Goal: Task Accomplishment & Management: Manage account settings

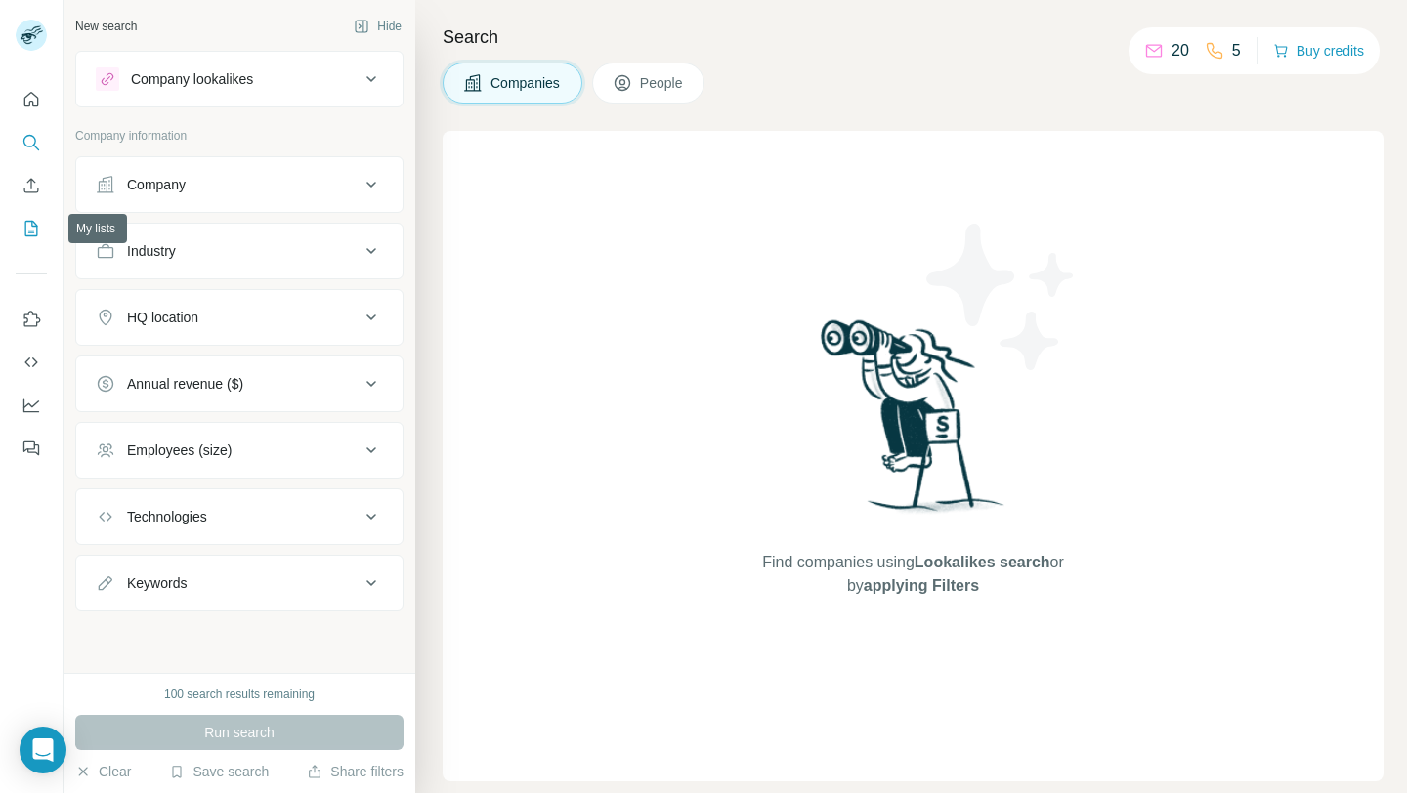
click at [34, 226] on icon "My lists" at bounding box center [33, 227] width 10 height 13
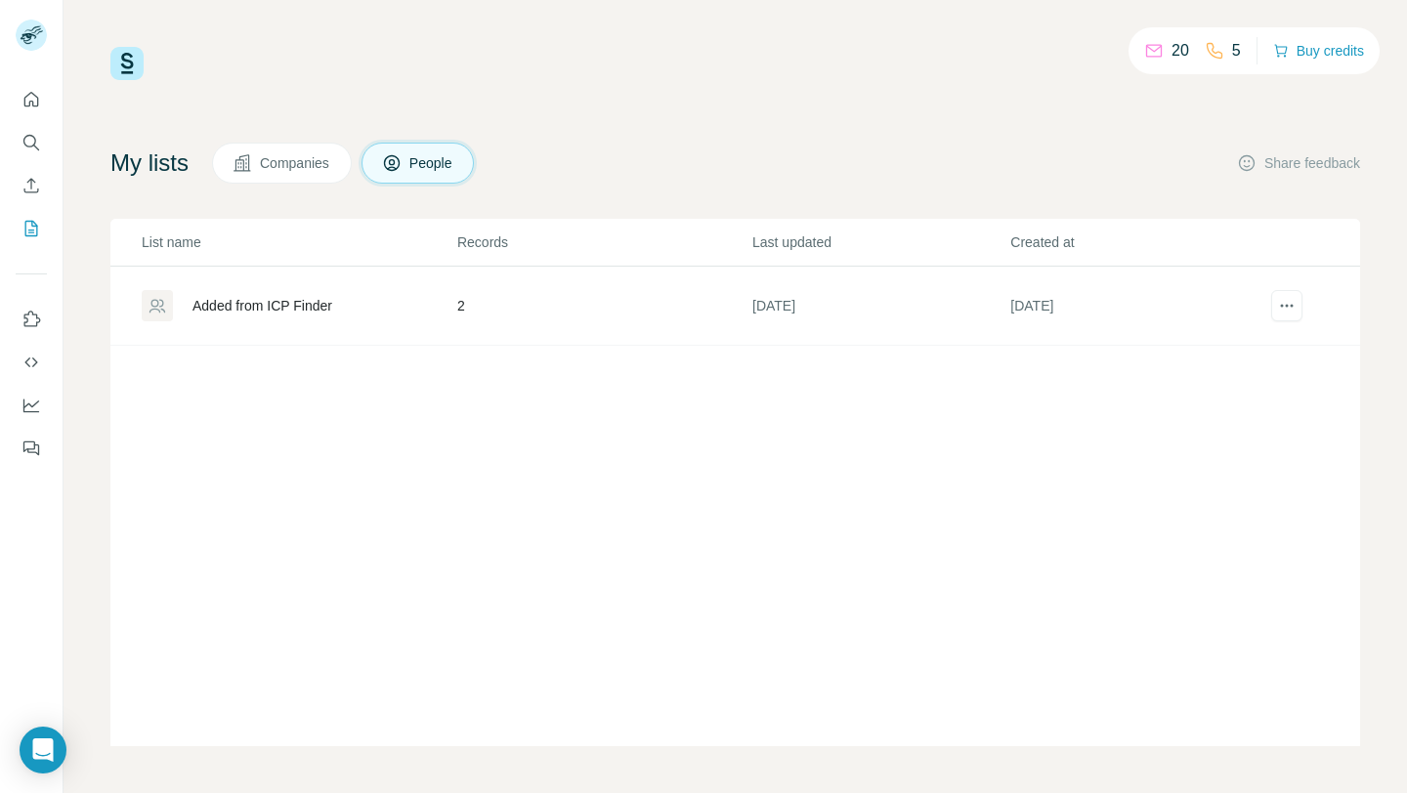
click at [297, 307] on div "Added from ICP Finder" at bounding box center [263, 306] width 140 height 20
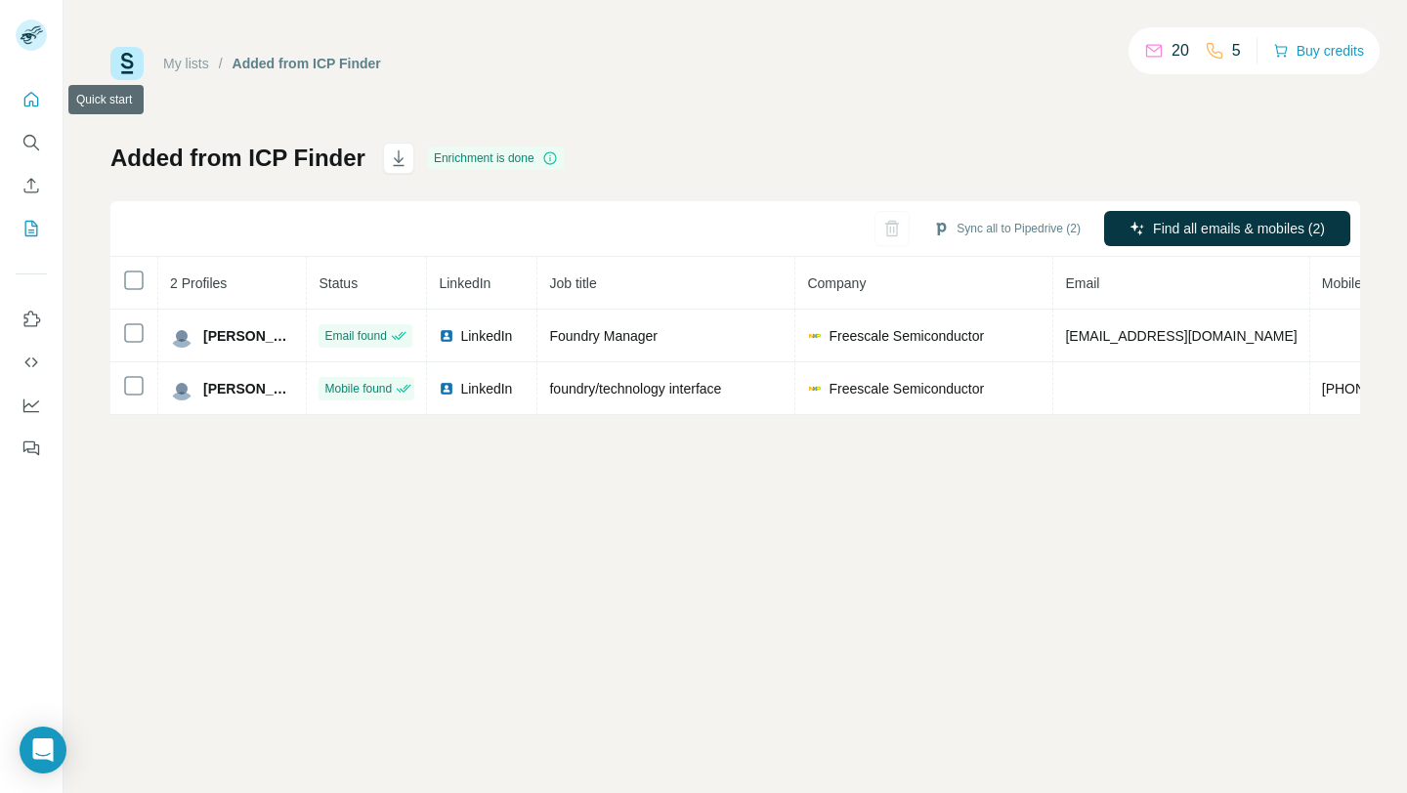
click at [30, 100] on icon "Quick start" at bounding box center [31, 100] width 20 height 20
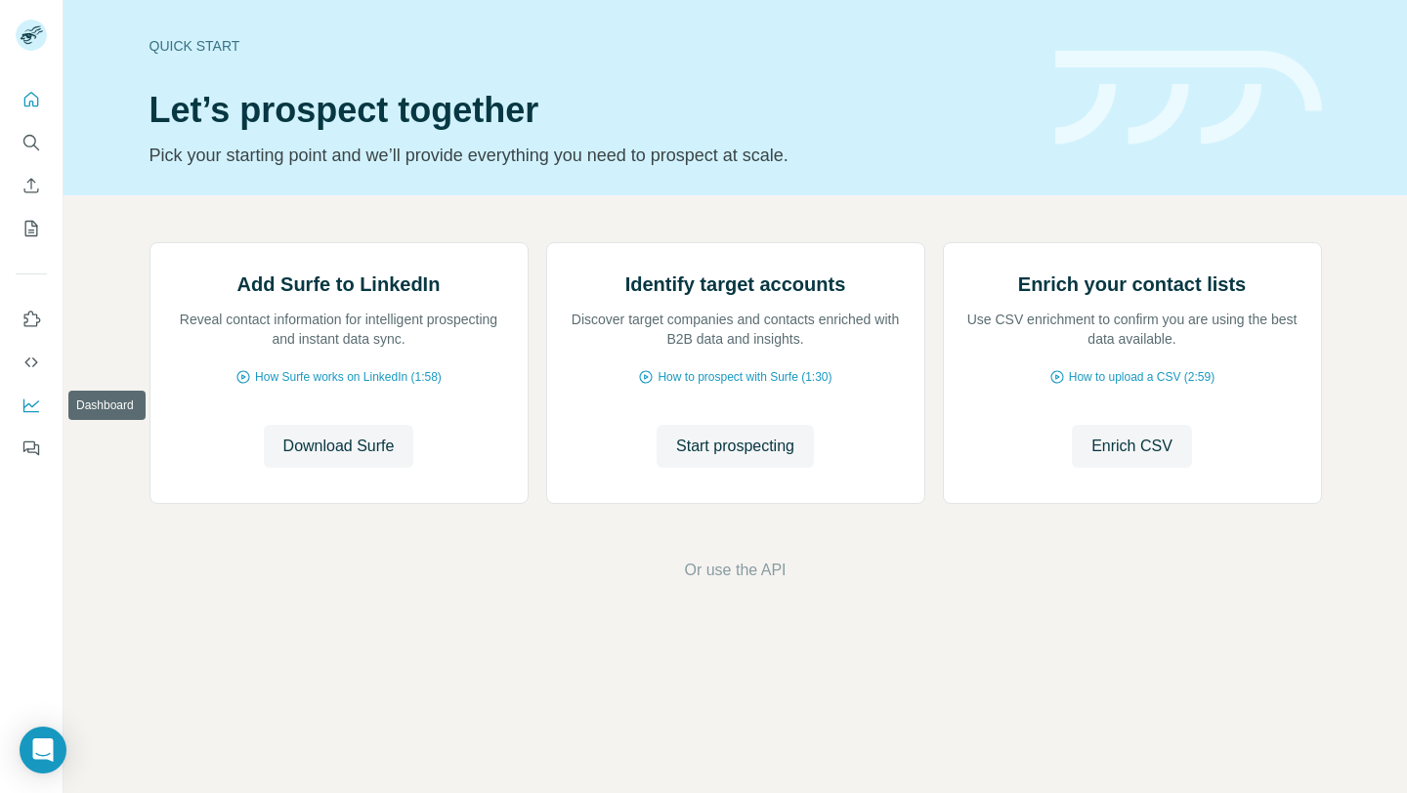
click at [26, 399] on icon "Dashboard" at bounding box center [31, 406] width 20 height 20
click at [30, 312] on icon "Use Surfe on LinkedIn" at bounding box center [31, 320] width 20 height 20
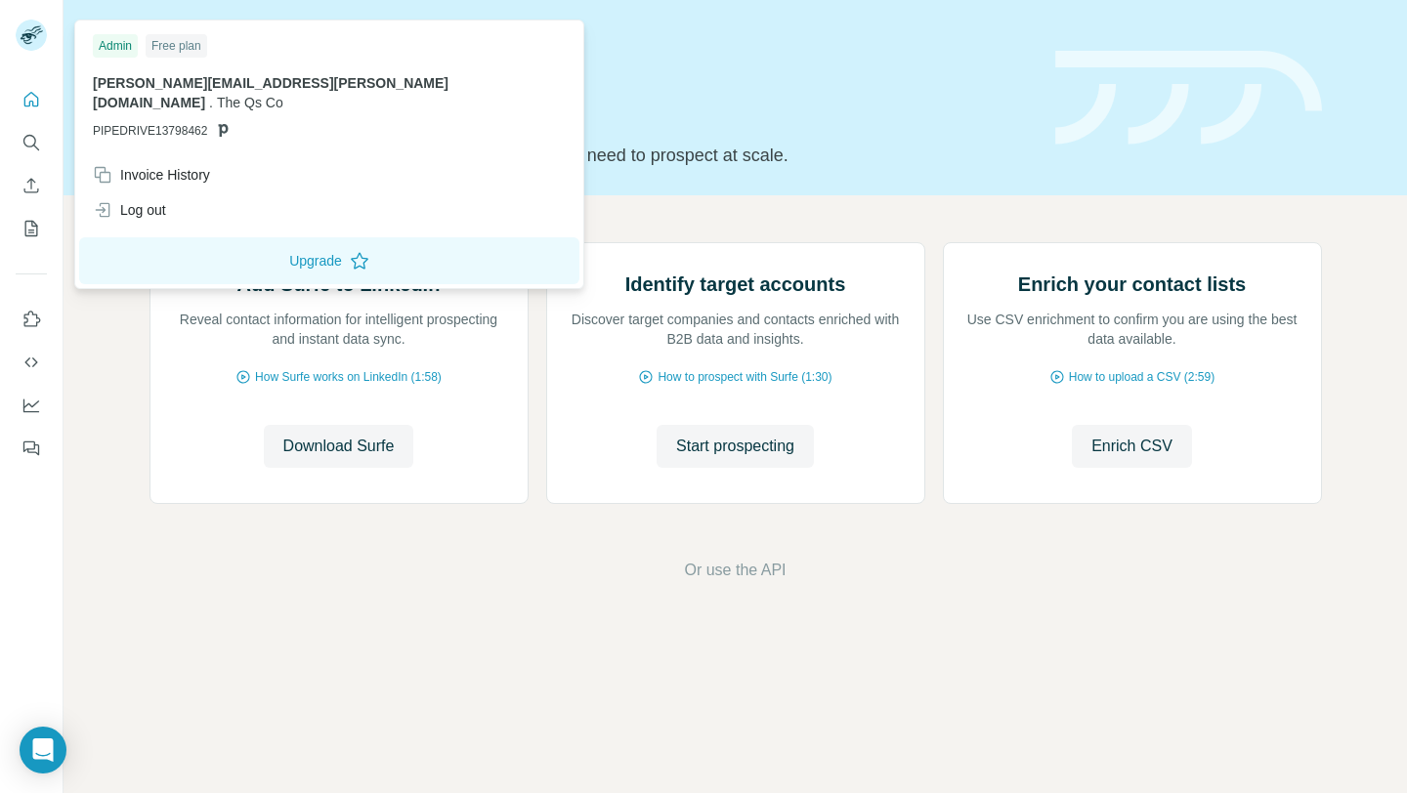
click at [30, 24] on img at bounding box center [31, 35] width 31 height 31
click at [196, 165] on div "Invoice History" at bounding box center [151, 175] width 117 height 20
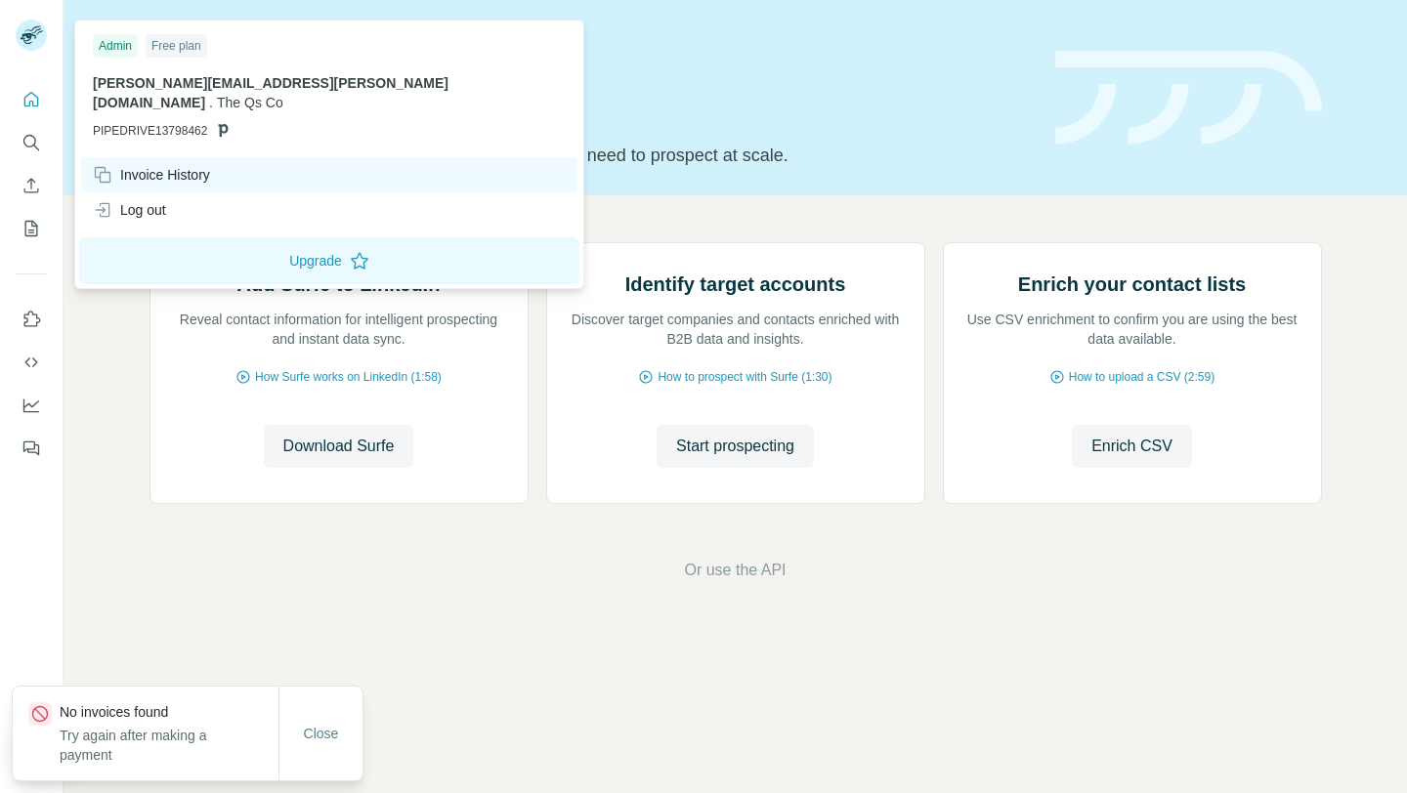
click at [194, 165] on div "Invoice History" at bounding box center [151, 175] width 117 height 20
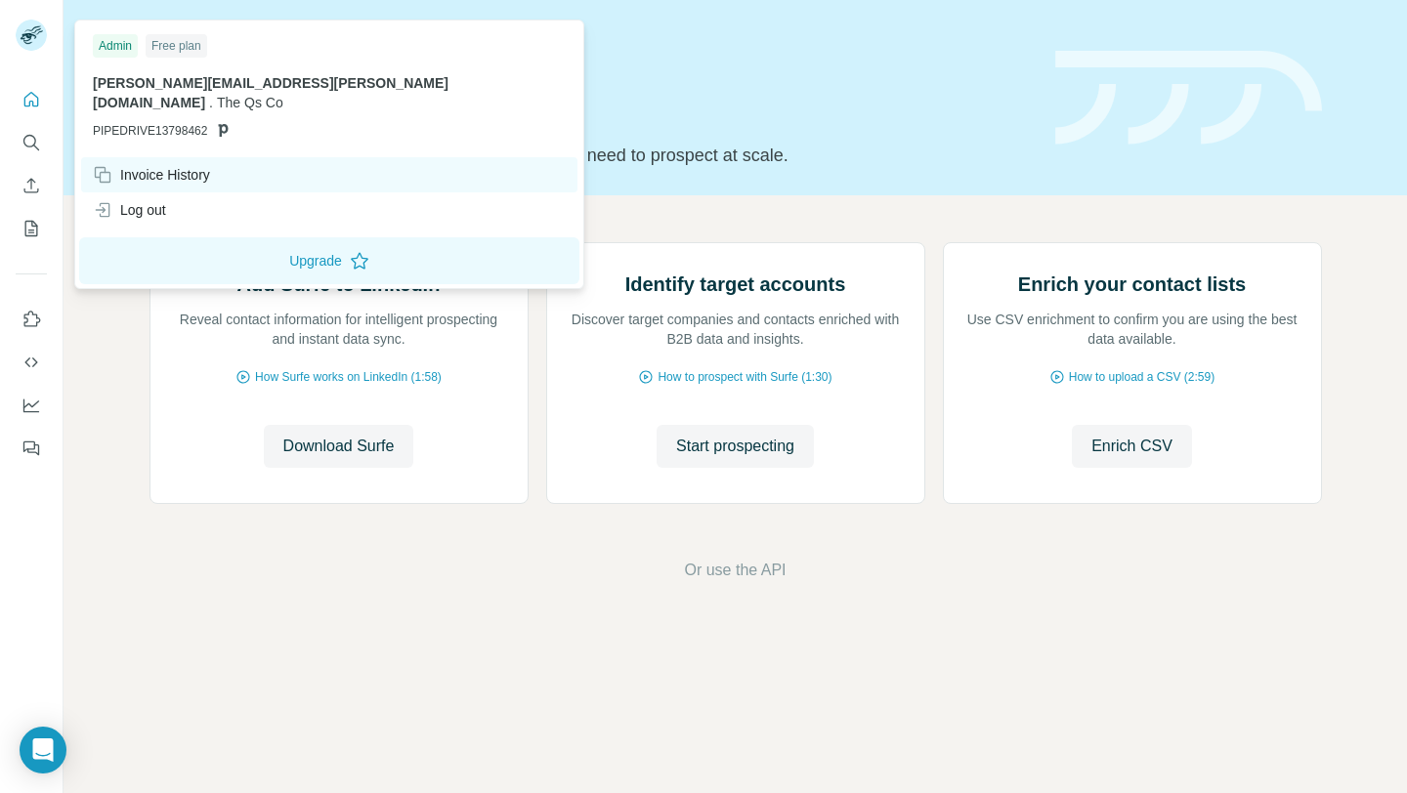
click at [194, 165] on div "Invoice History" at bounding box center [151, 175] width 117 height 20
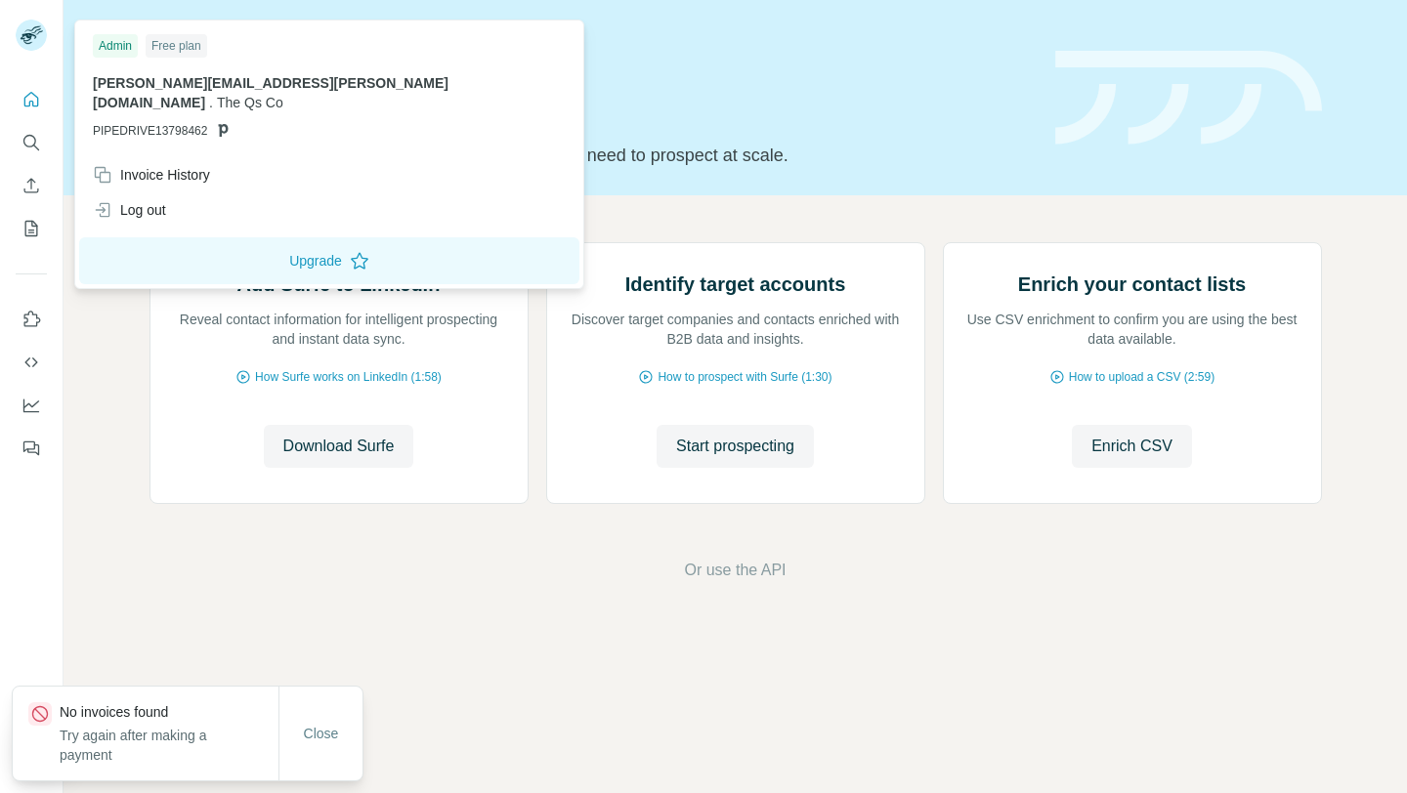
click at [505, 95] on h1 "Let’s prospect together" at bounding box center [591, 110] width 882 height 39
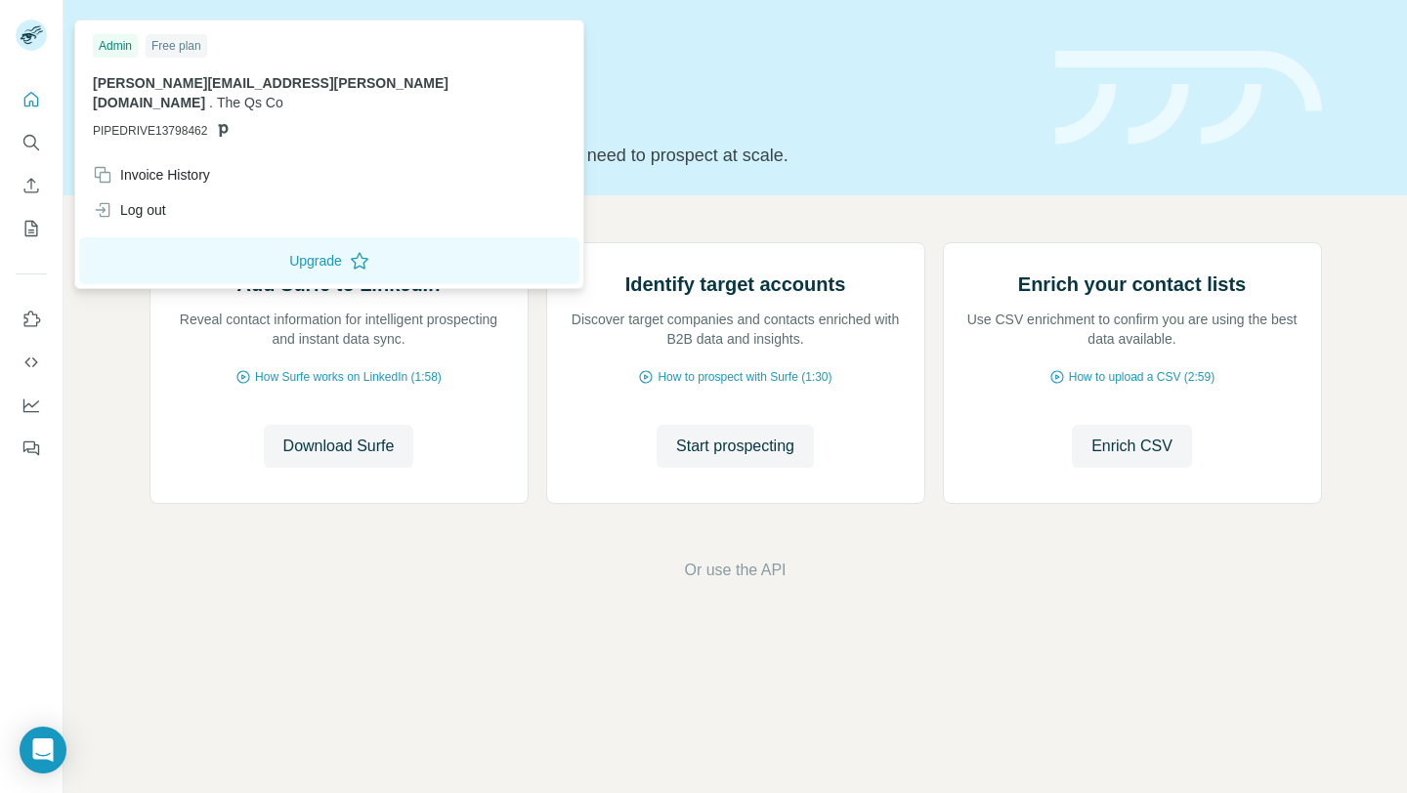
click at [30, 45] on img at bounding box center [31, 35] width 31 height 31
click at [203, 165] on div "Invoice History" at bounding box center [329, 174] width 496 height 35
click at [28, 30] on img at bounding box center [31, 35] width 31 height 31
click at [183, 46] on div "Free plan" at bounding box center [177, 45] width 62 height 23
click at [30, 108] on icon "Quick start" at bounding box center [31, 100] width 20 height 20
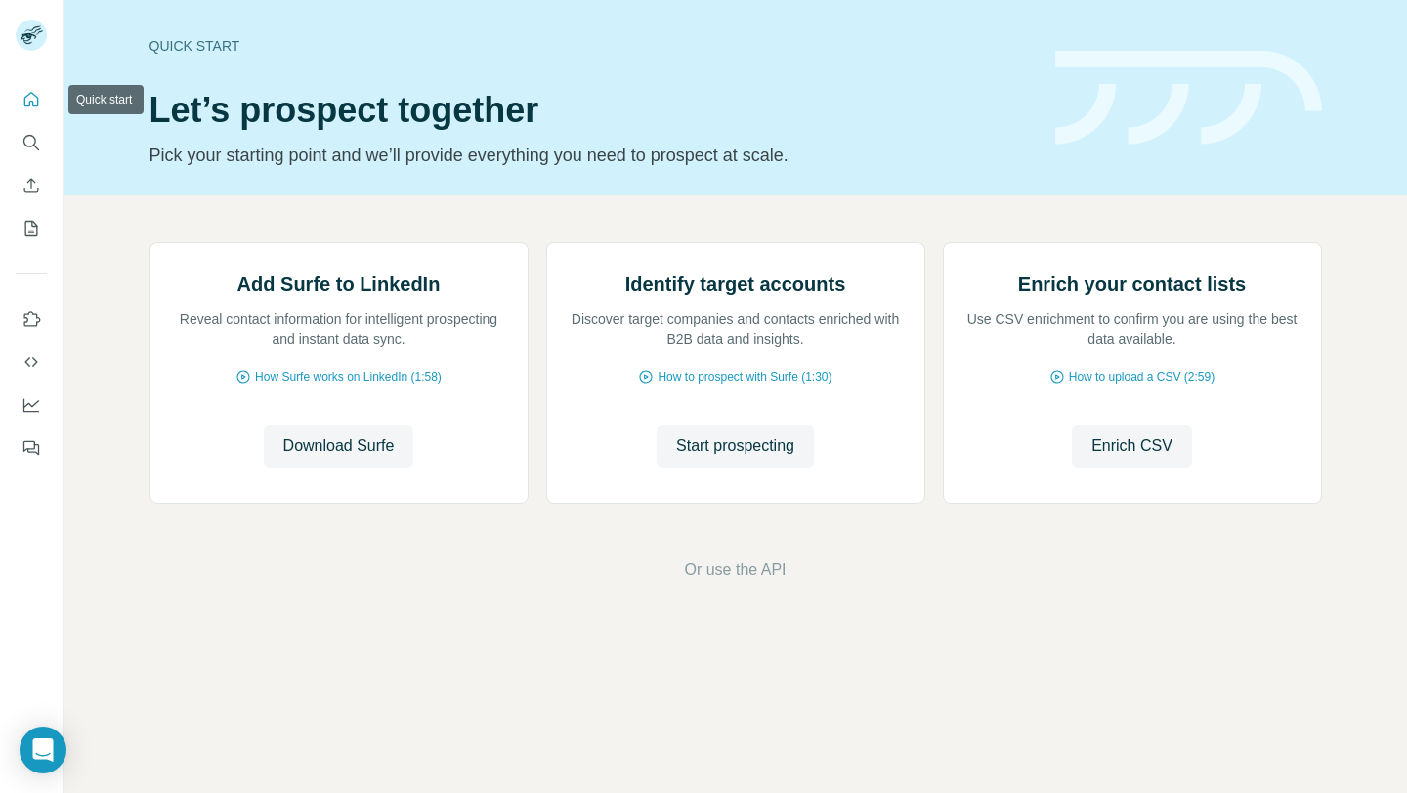
click at [27, 101] on icon "Quick start" at bounding box center [31, 100] width 20 height 20
click at [27, 190] on icon "Enrich CSV" at bounding box center [31, 186] width 20 height 20
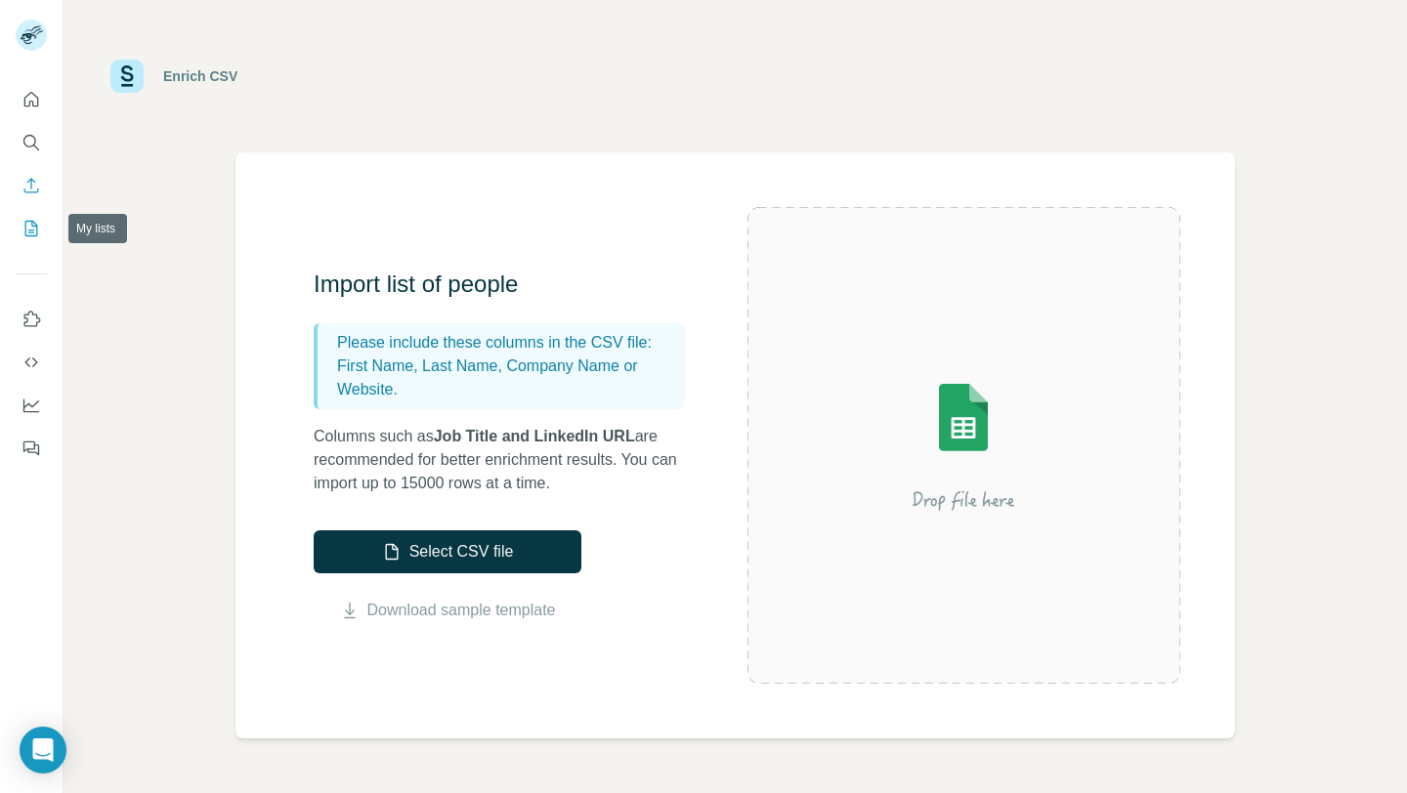
click at [34, 232] on icon "My lists" at bounding box center [31, 229] width 20 height 20
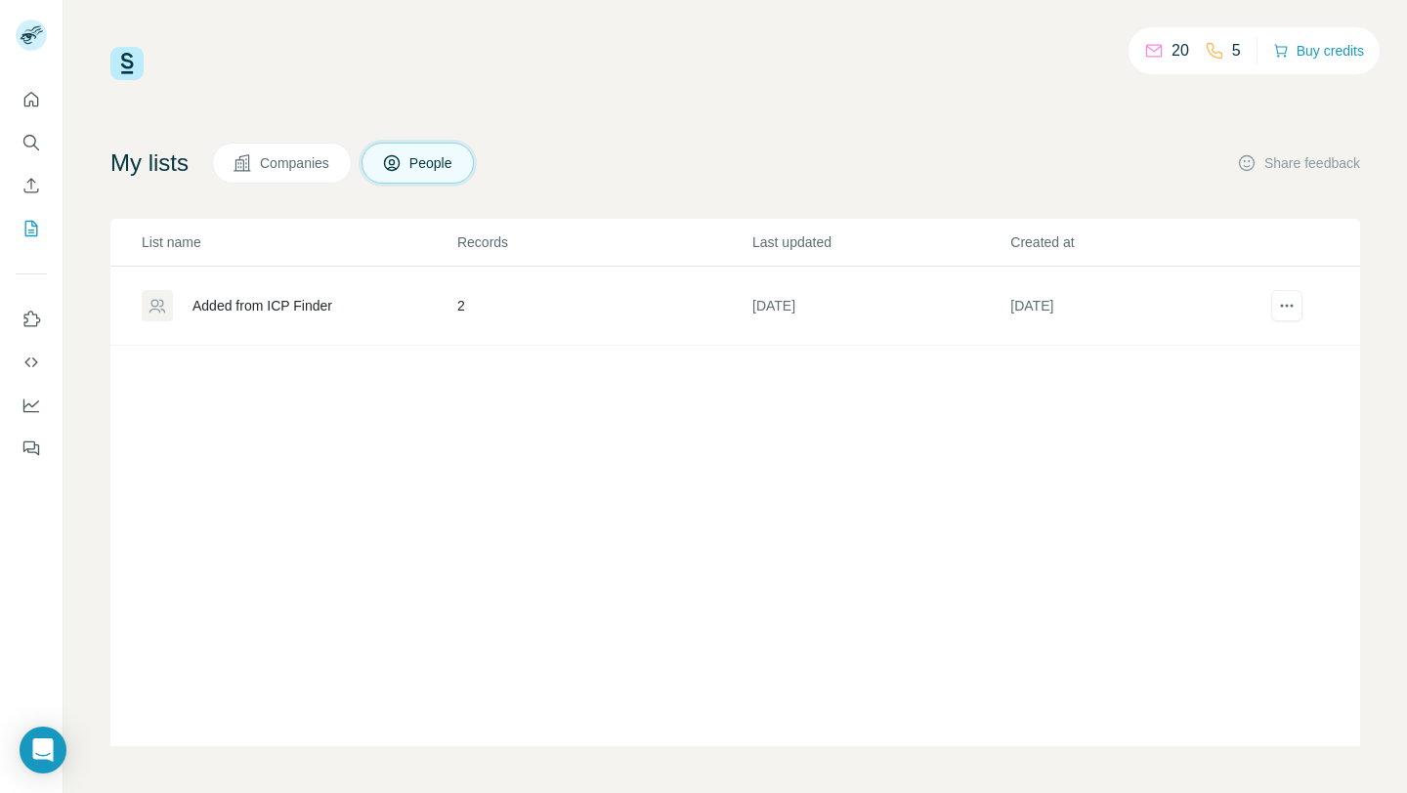
click at [1174, 54] on p "20" at bounding box center [1181, 50] width 18 height 23
click at [1148, 54] on icon at bounding box center [1154, 51] width 20 height 20
click at [314, 159] on span "Companies" at bounding box center [295, 163] width 71 height 20
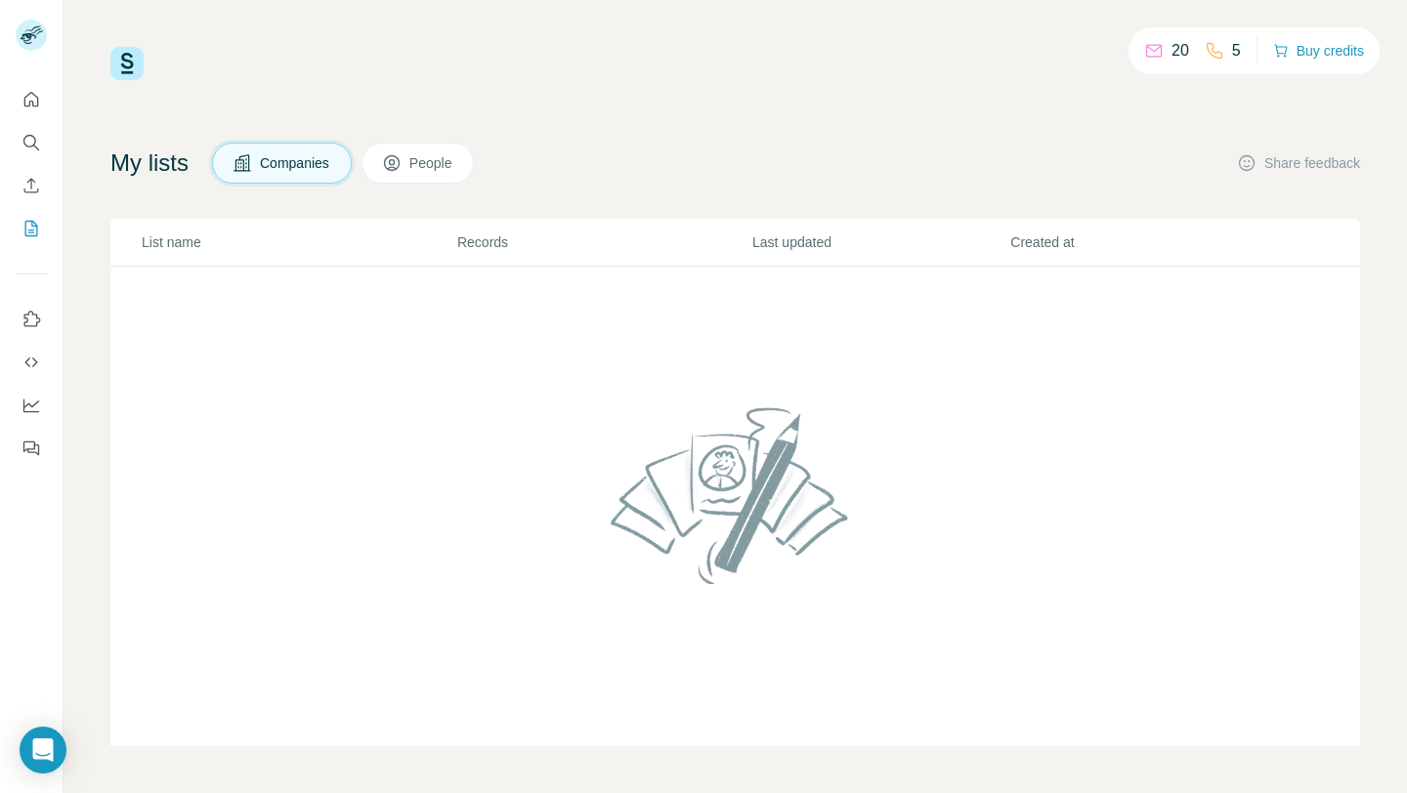
click at [423, 170] on span "People" at bounding box center [431, 163] width 45 height 20
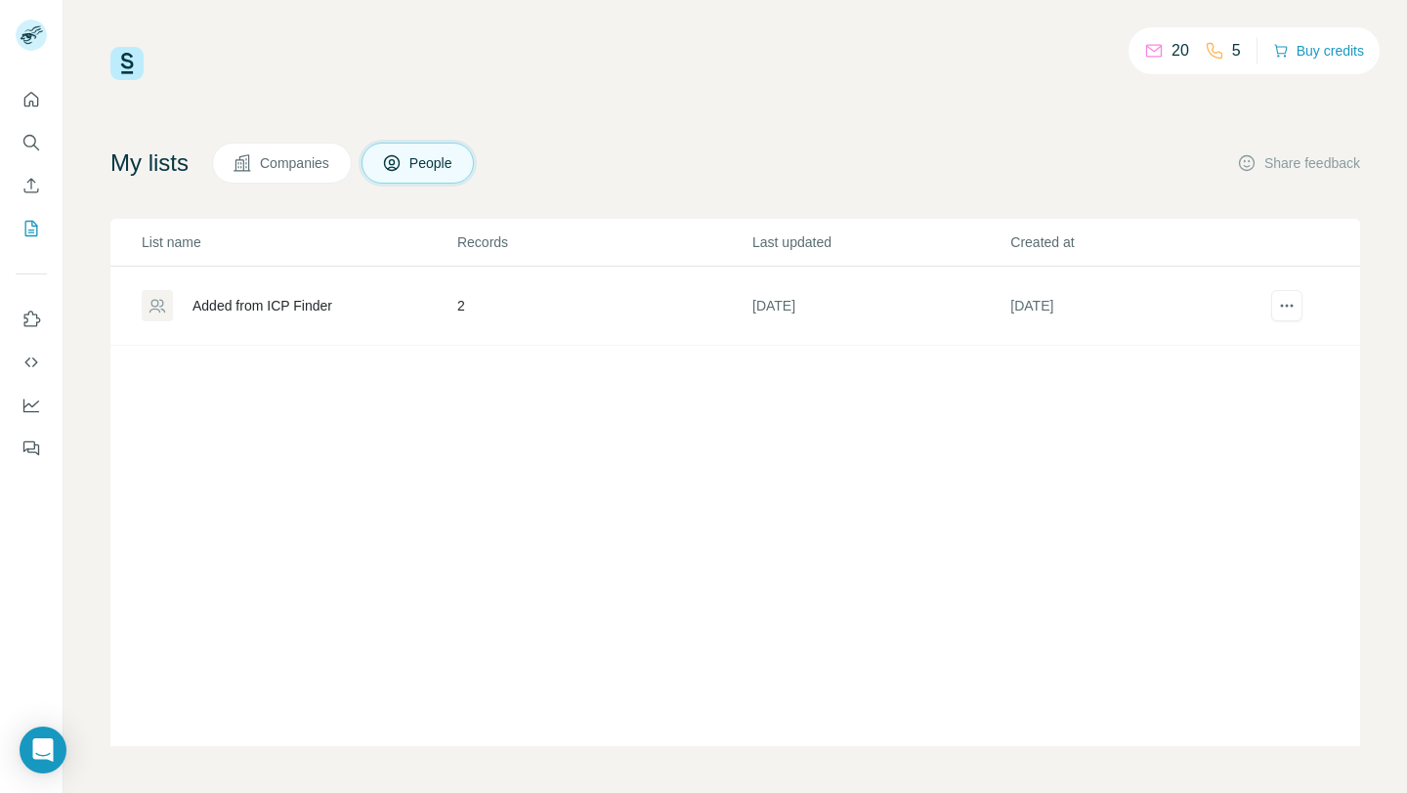
click at [309, 302] on div "Added from ICP Finder" at bounding box center [263, 306] width 140 height 20
